Goal: Information Seeking & Learning: Check status

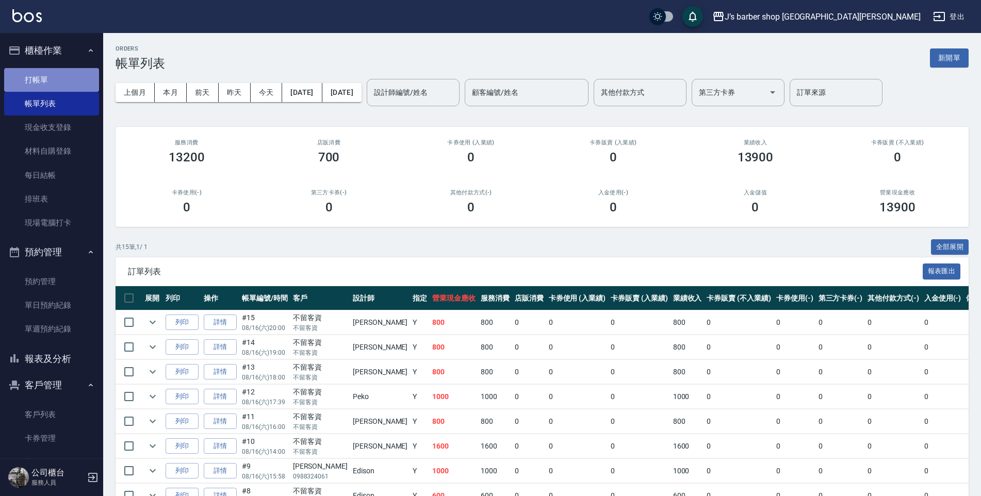
click at [85, 73] on link "打帳單" at bounding box center [51, 80] width 95 height 24
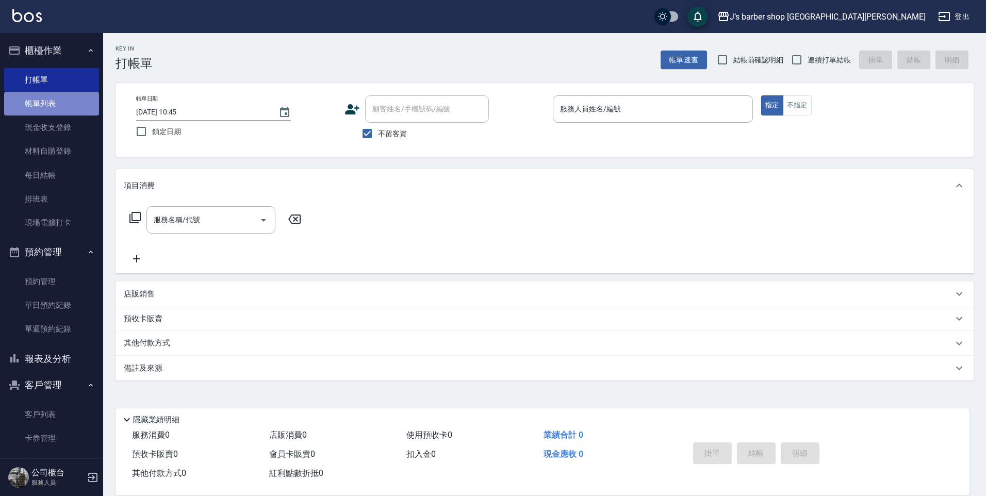
click at [52, 111] on link "帳單列表" at bounding box center [51, 104] width 95 height 24
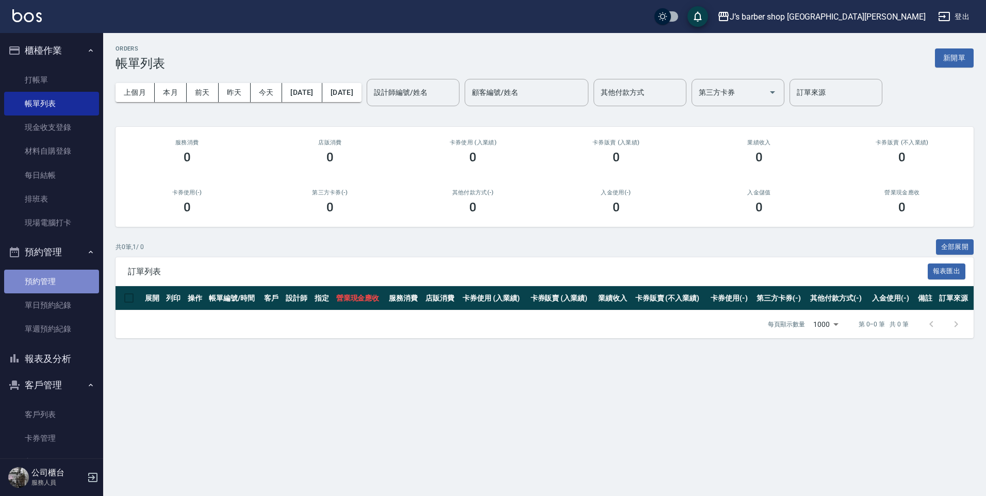
click at [63, 286] on link "預約管理" at bounding box center [51, 282] width 95 height 24
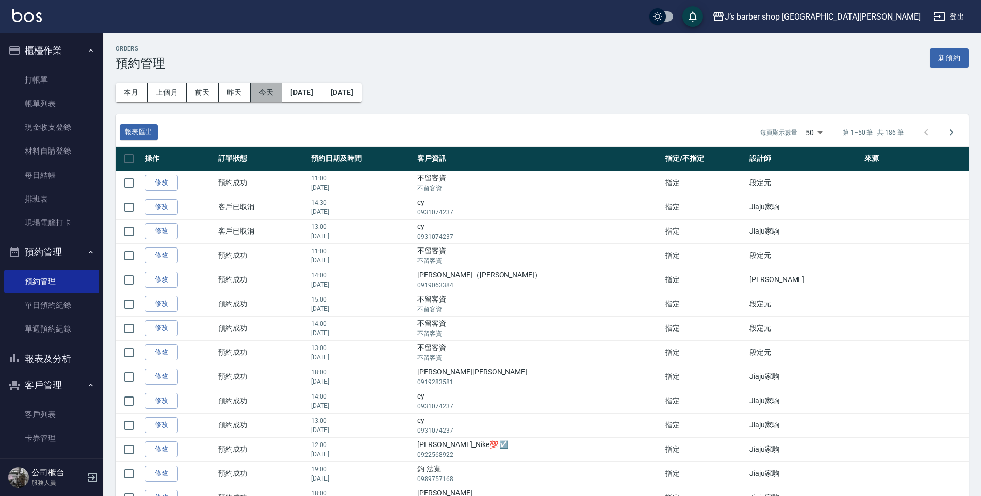
click at [276, 92] on button "今天" at bounding box center [267, 92] width 32 height 19
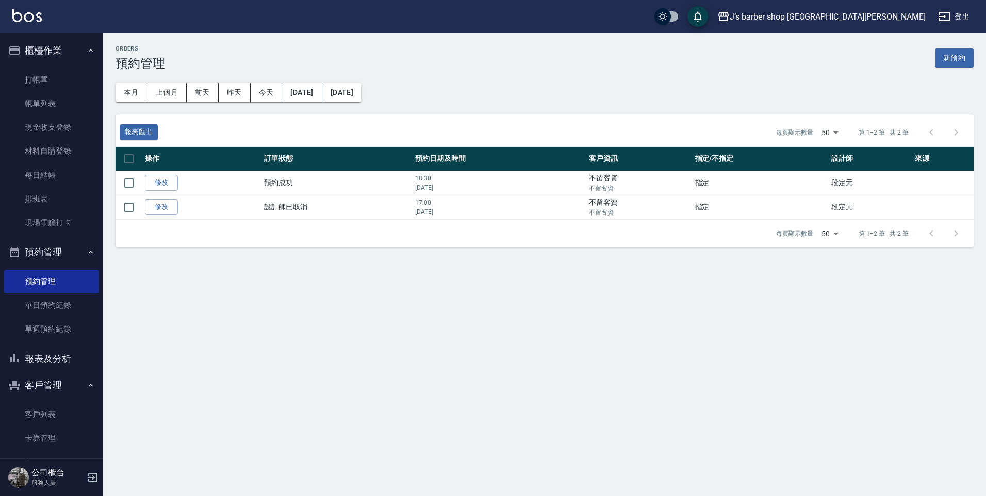
click at [57, 354] on button "報表及分析" at bounding box center [51, 359] width 95 height 27
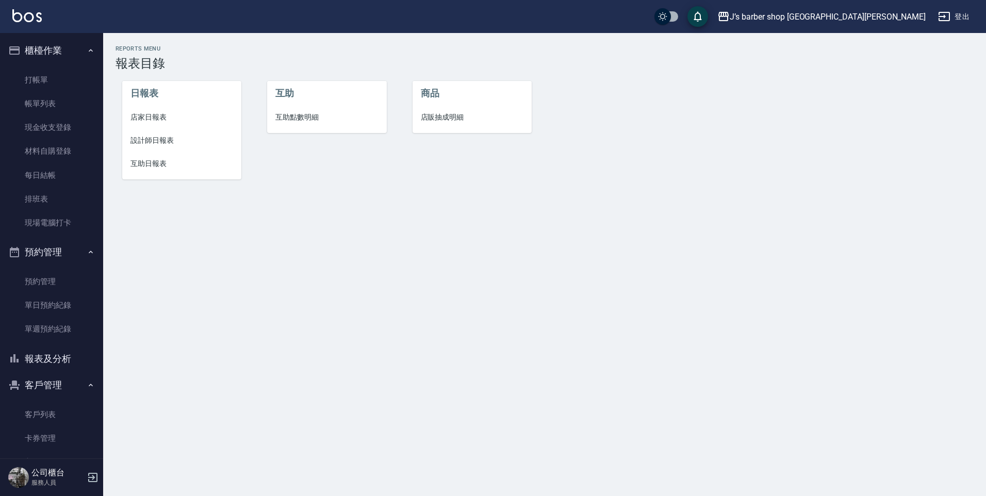
click at [170, 146] on li "設計師日報表" at bounding box center [182, 140] width 120 height 23
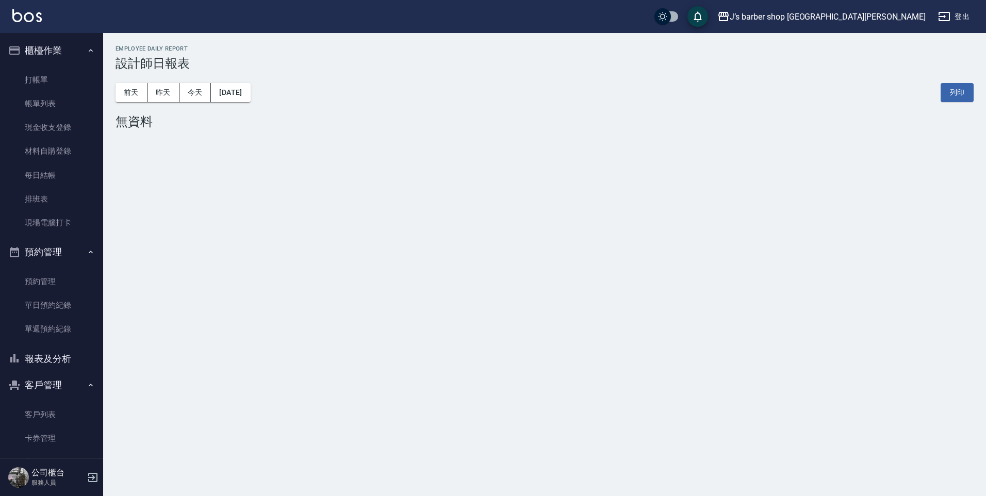
click at [178, 102] on div "[DATE] [DATE] [DATE] [DATE] 列印" at bounding box center [545, 93] width 858 height 44
click at [186, 90] on button "今天" at bounding box center [196, 92] width 32 height 19
click at [174, 89] on button "昨天" at bounding box center [164, 92] width 32 height 19
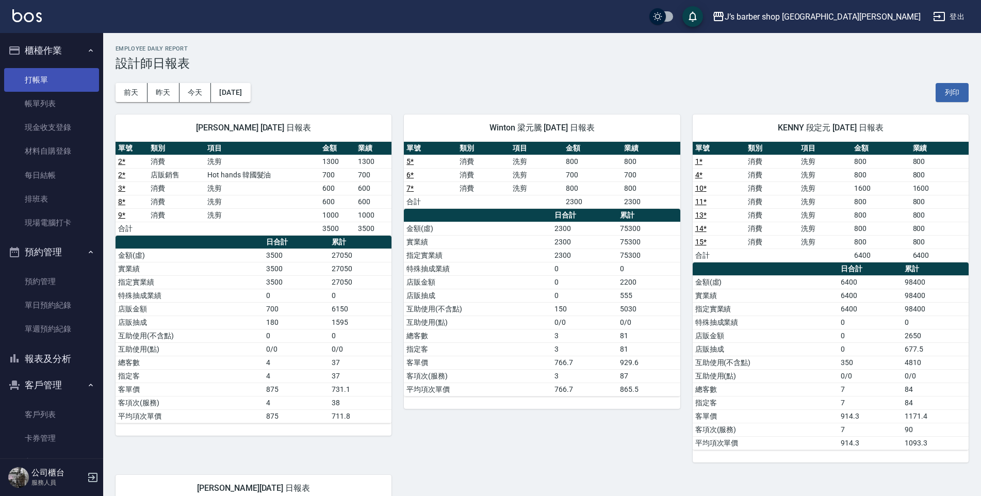
click at [36, 68] on link "打帳單" at bounding box center [51, 80] width 95 height 24
